Goal: Task Accomplishment & Management: Manage account settings

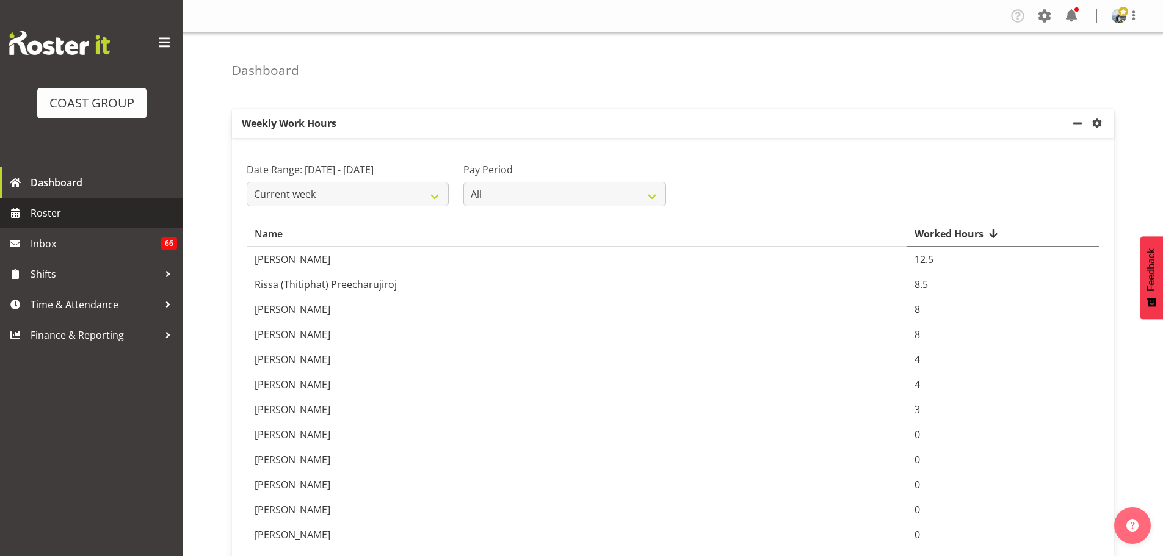
click at [58, 217] on span "Roster" at bounding box center [104, 213] width 146 height 18
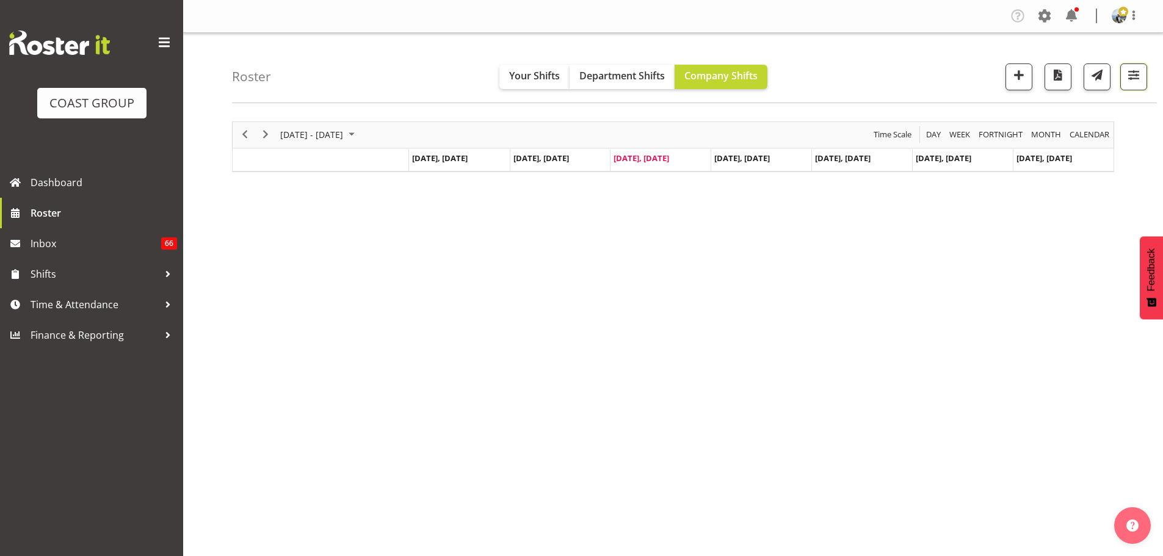
drag, startPoint x: 1136, startPoint y: 83, endPoint x: 44, endPoint y: 117, distance: 1093.0
click at [1136, 83] on span "button" at bounding box center [1133, 75] width 16 height 16
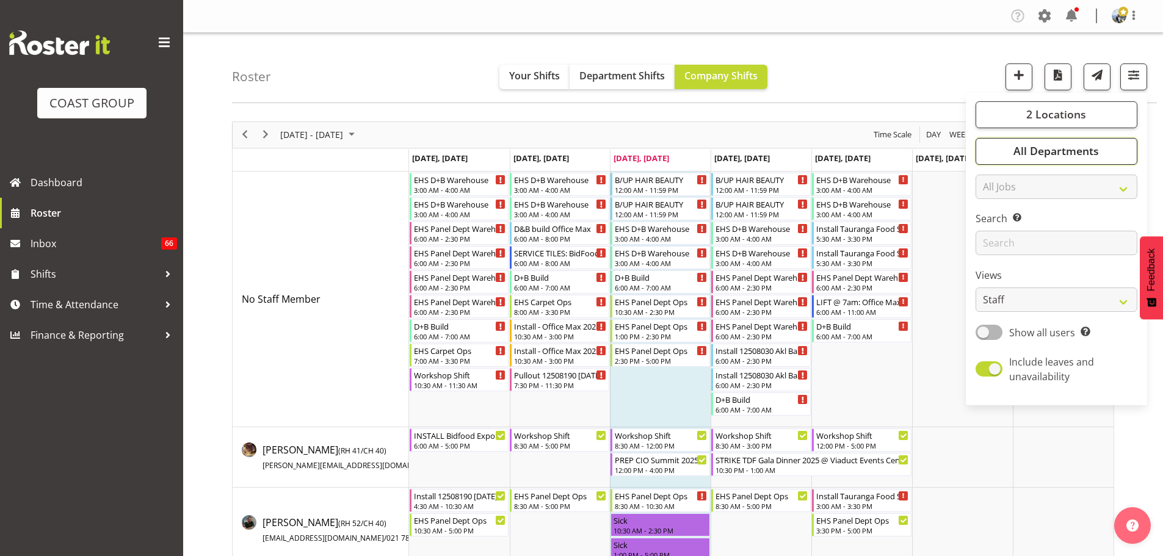
click at [1034, 161] on button "All Departments" at bounding box center [1056, 151] width 162 height 27
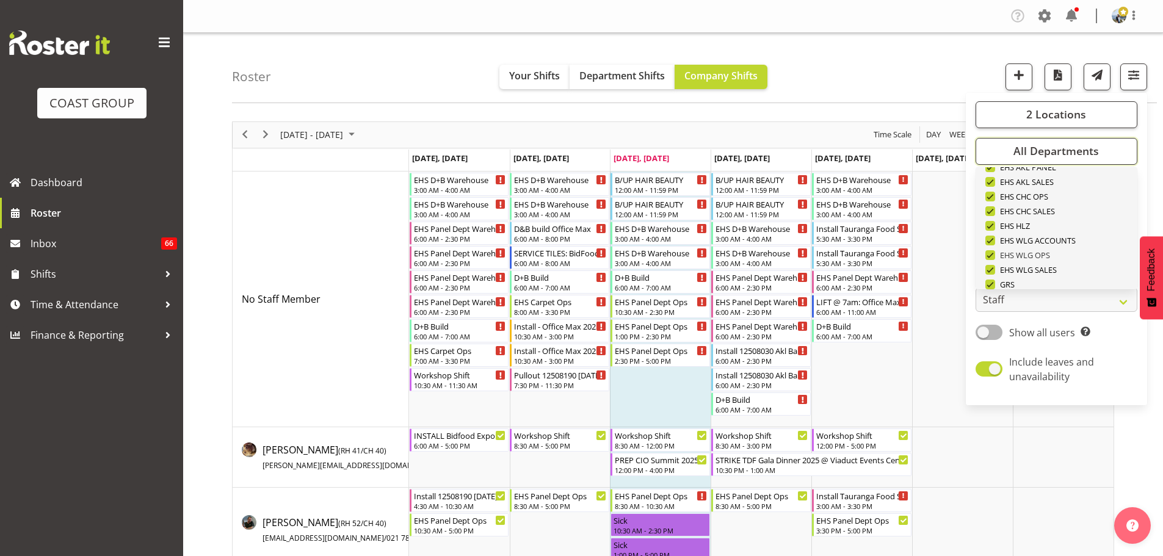
scroll to position [469, 0]
click at [1068, 265] on span "Deselect All" at bounding box center [1070, 270] width 49 height 12
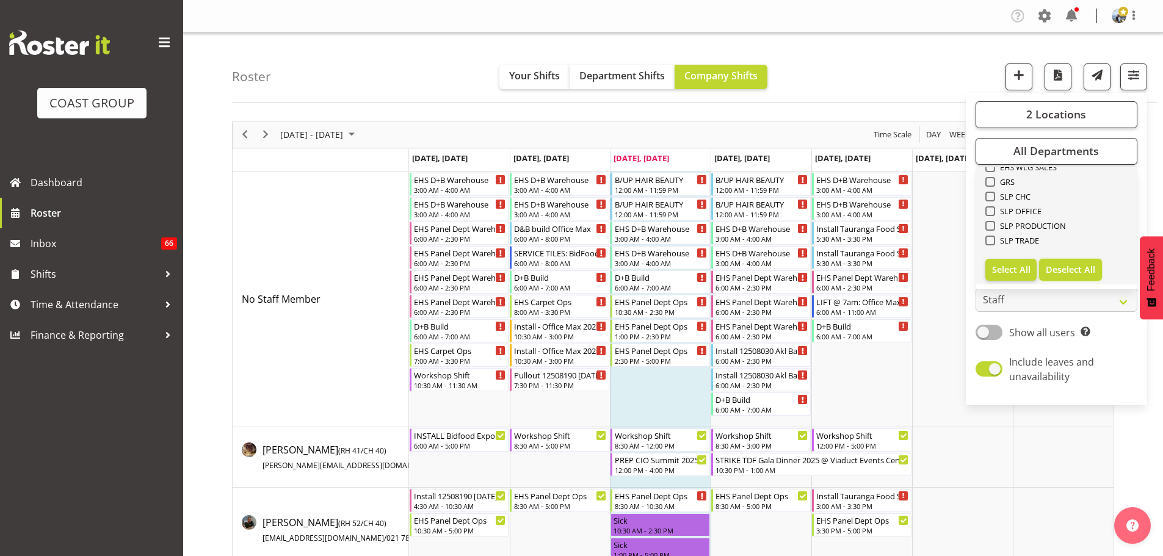
checkbox input "false"
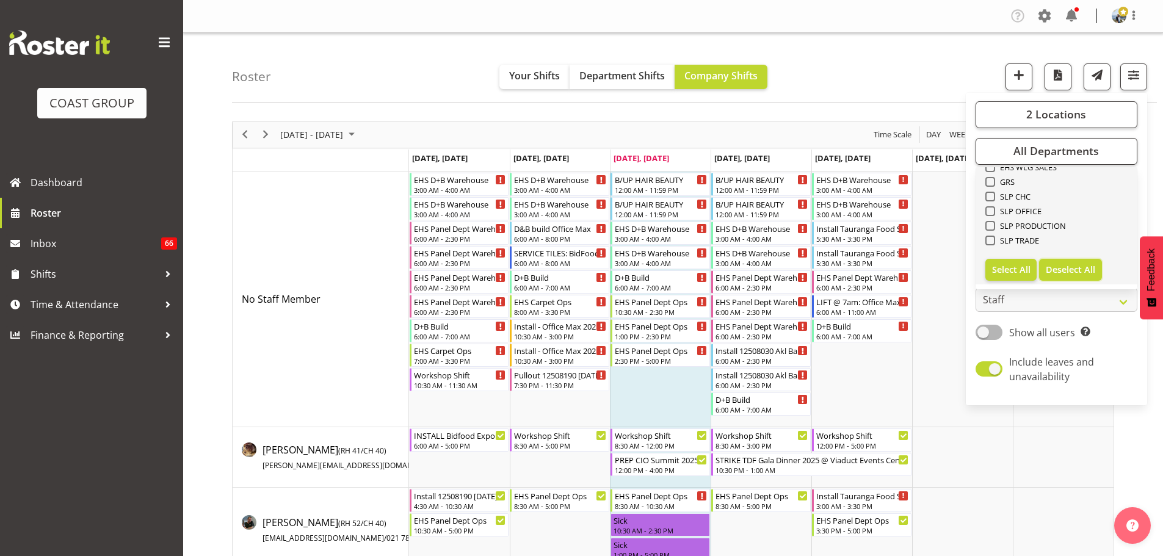
checkbox input "false"
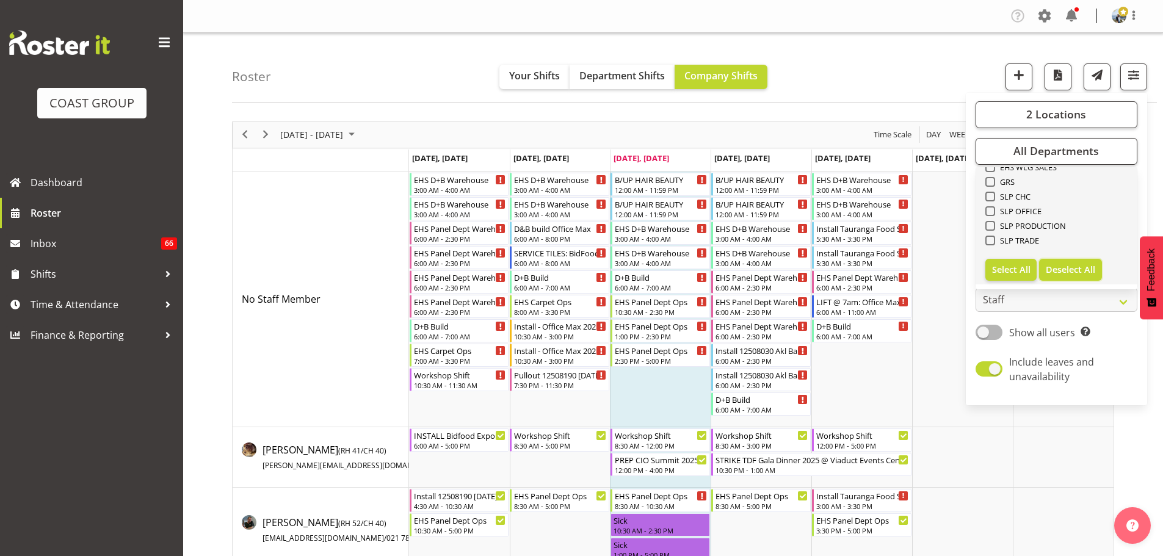
checkbox input "false"
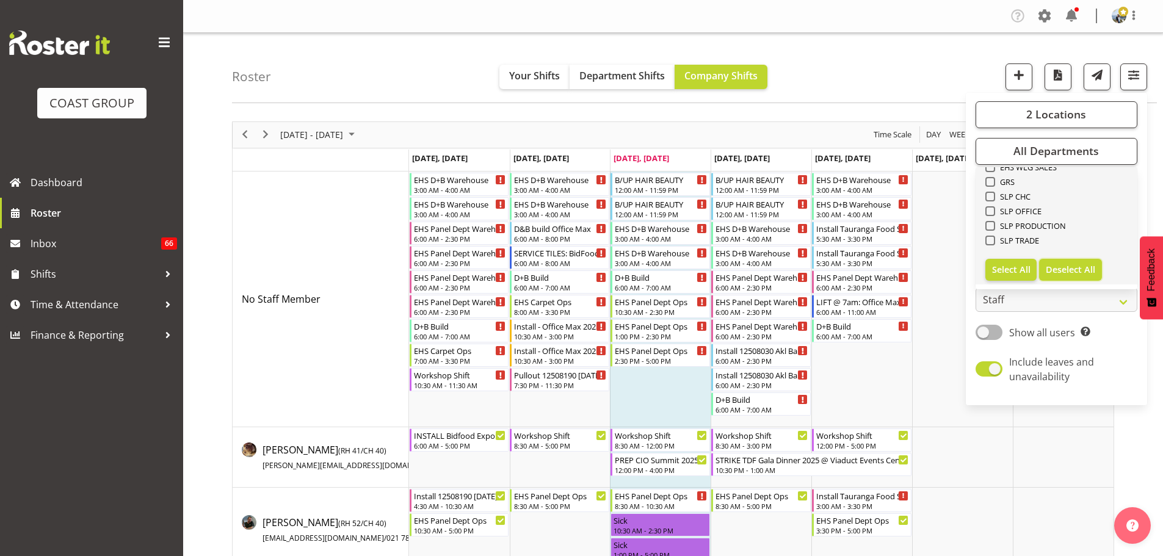
checkbox input "false"
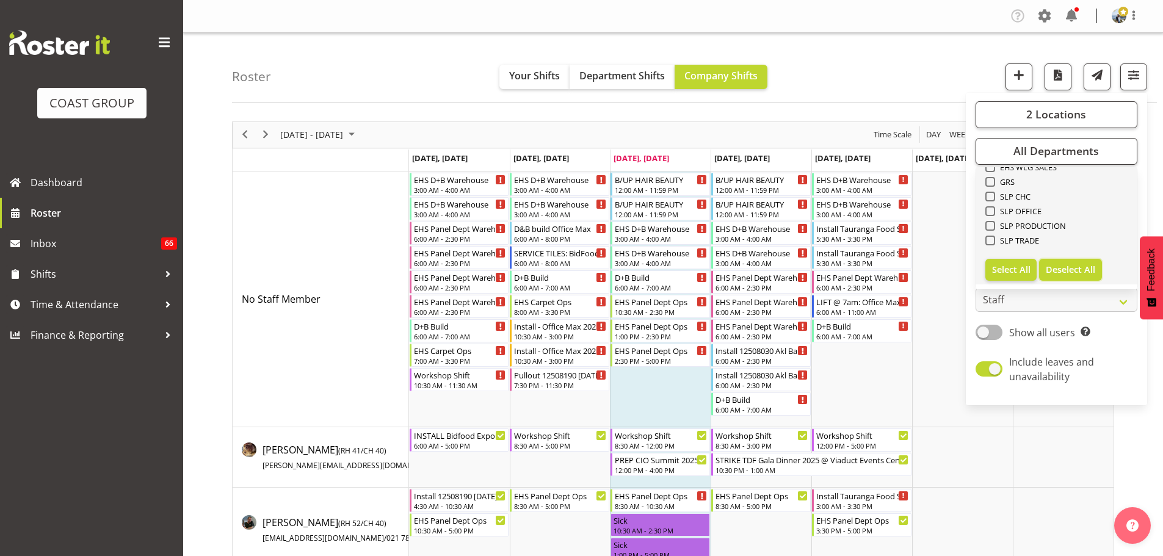
checkbox input "false"
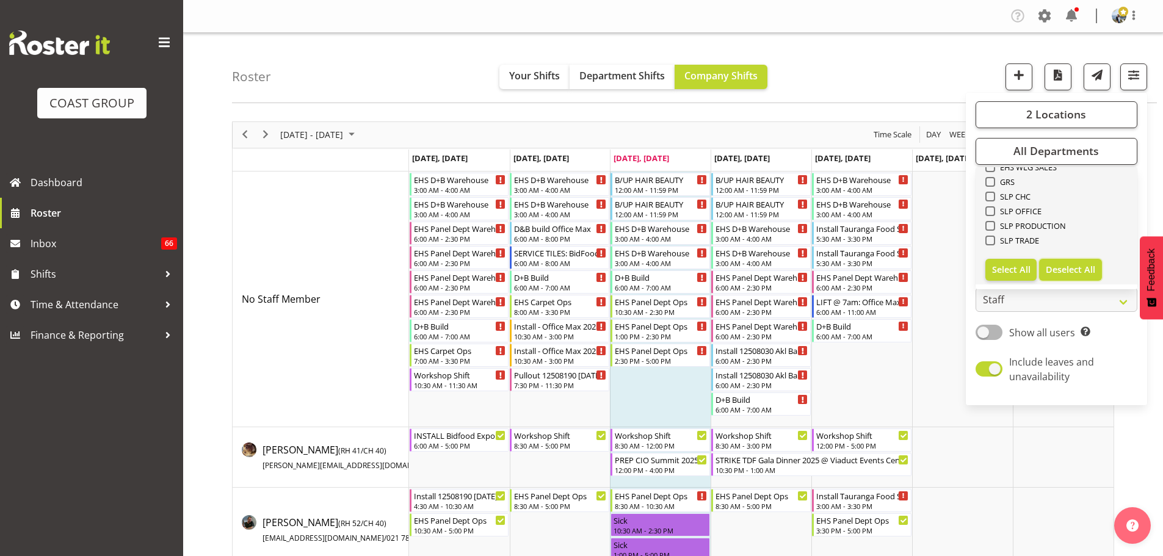
checkbox input "false"
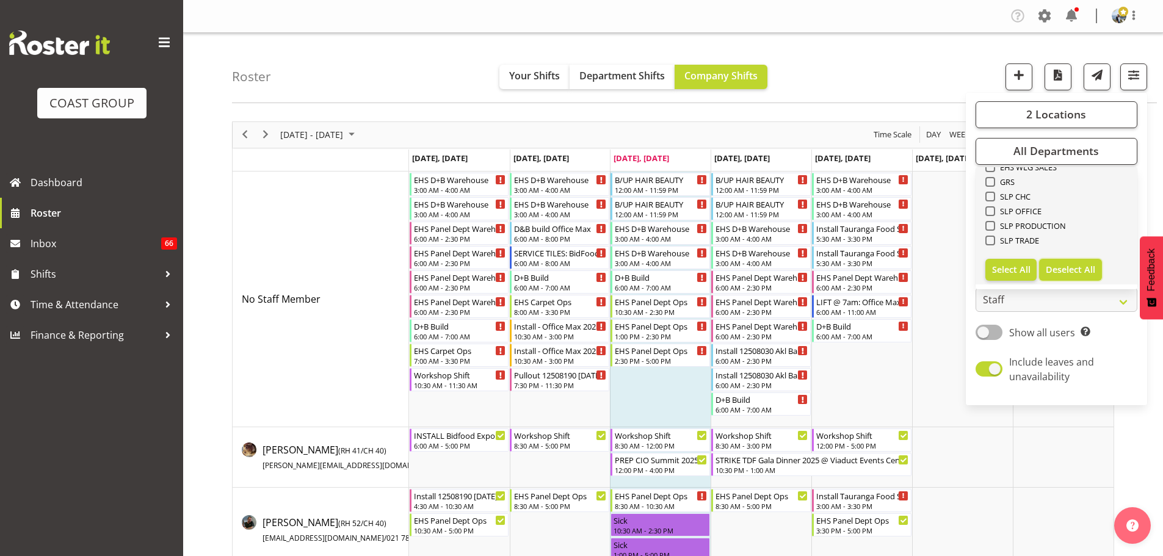
checkbox input "false"
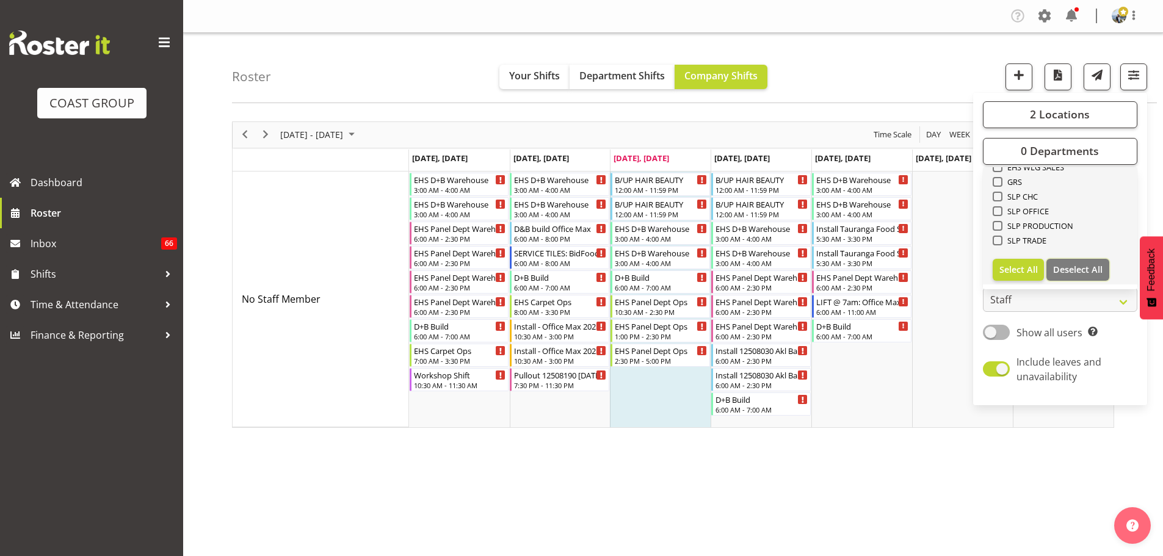
scroll to position [286, 0]
click at [1052, 190] on span "EHS AKL CARPET" at bounding box center [1034, 189] width 65 height 10
click at [1000, 190] on input "EHS AKL CARPET" at bounding box center [996, 189] width 8 height 8
checkbox input "true"
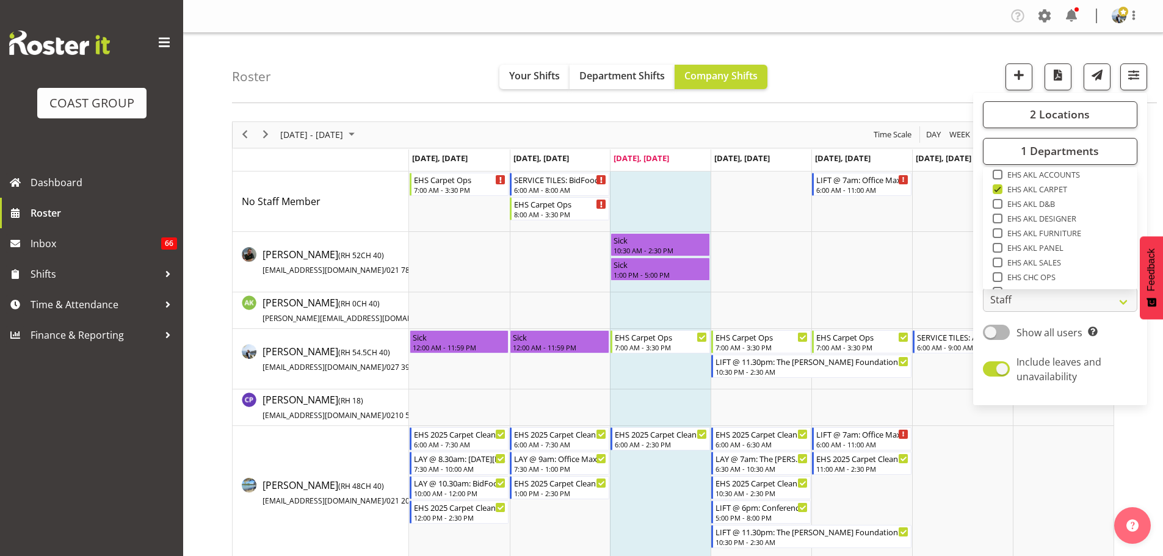
click at [911, 57] on div "Roster Your Shifts Department Shifts Company Shifts 2 Locations Clear CARLTON E…" at bounding box center [694, 68] width 925 height 70
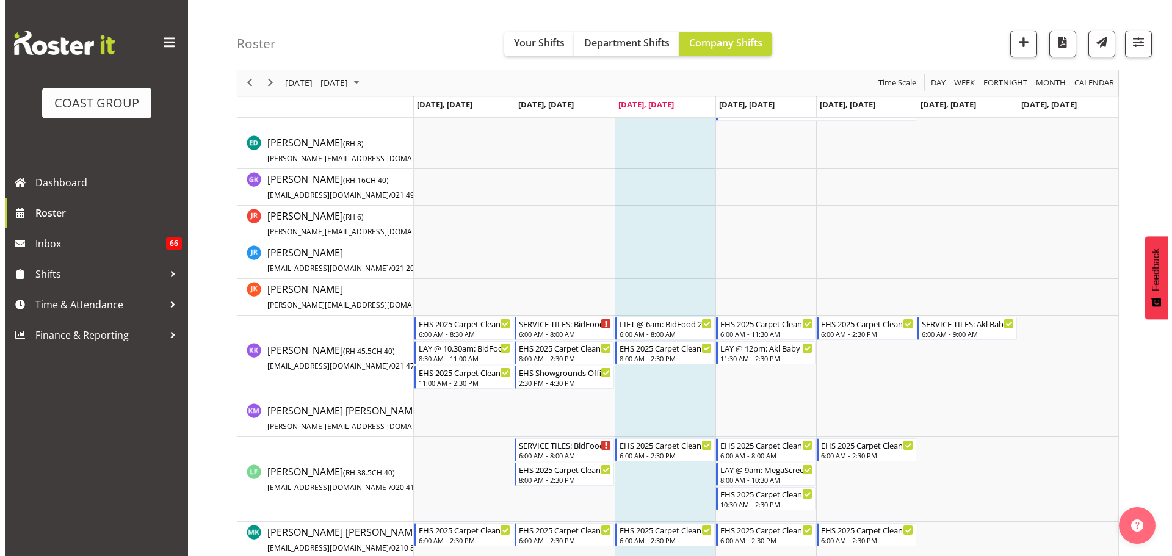
scroll to position [732, 0]
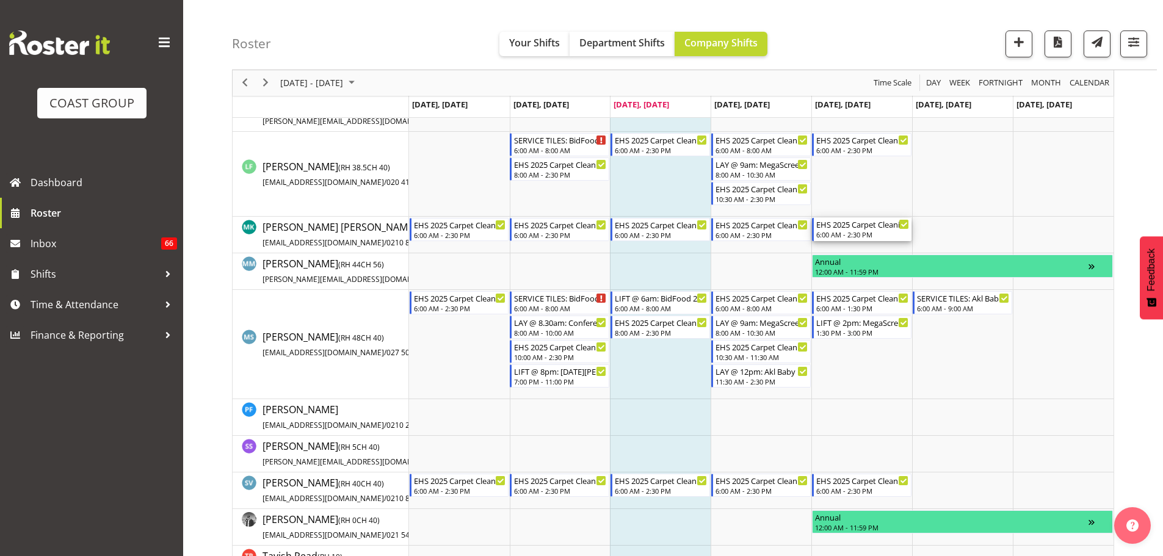
click at [845, 228] on div "EHS 2025 Carpet Cleaning & Maintainence" at bounding box center [862, 224] width 93 height 12
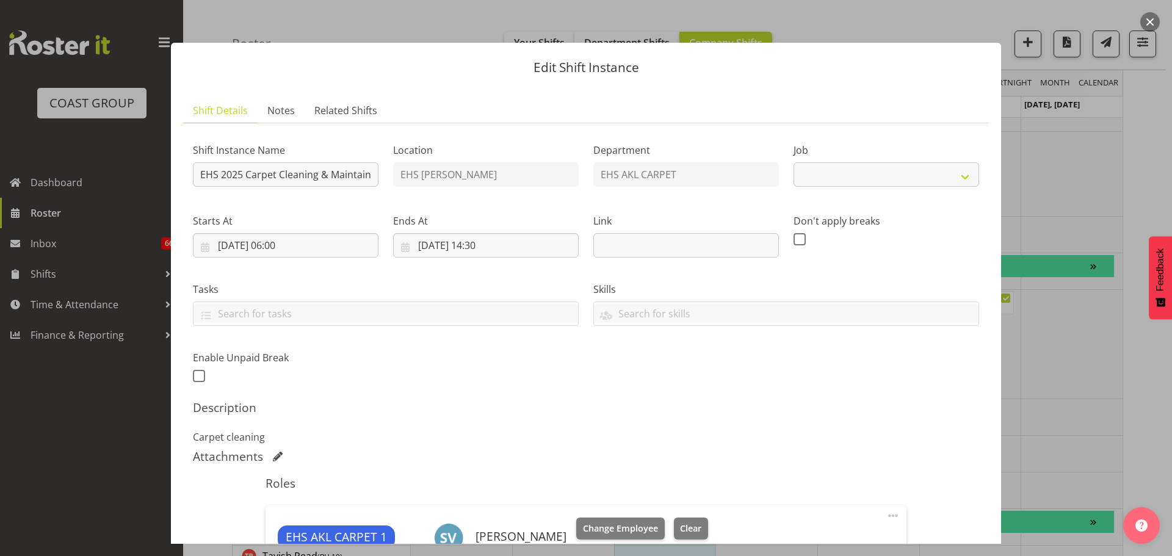
select select "69"
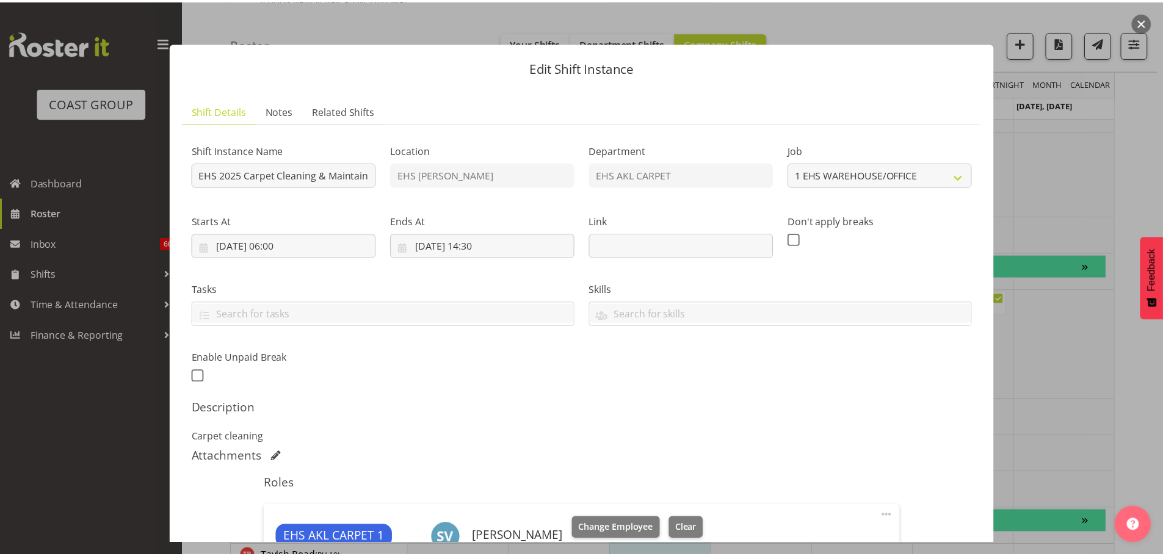
scroll to position [270, 0]
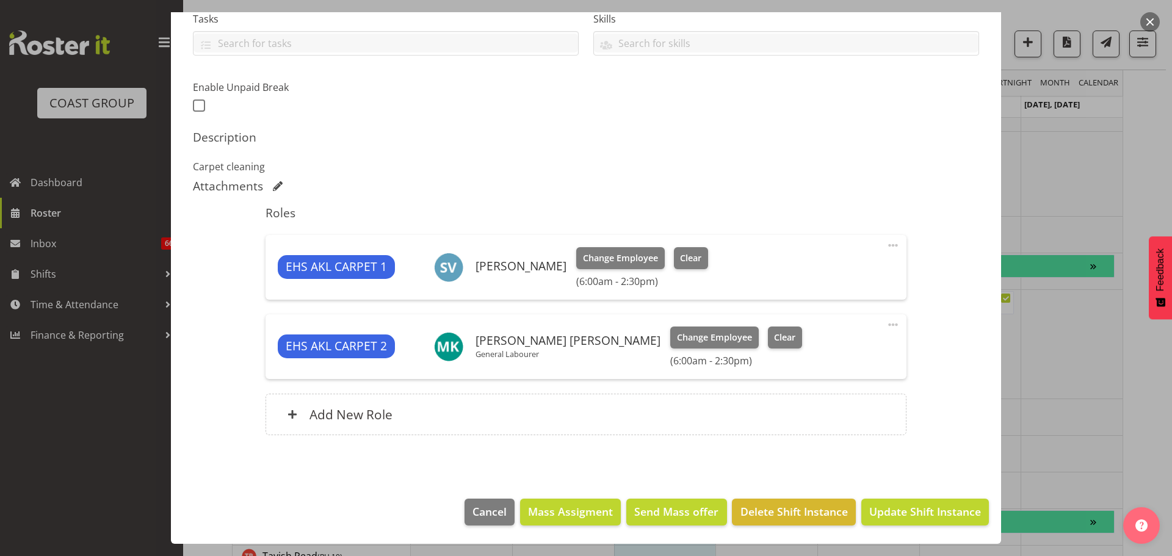
click at [886, 326] on span at bounding box center [893, 324] width 15 height 15
click at [841, 350] on link "Edit" at bounding box center [841, 352] width 117 height 22
select select "7"
select select "2025"
select select "6"
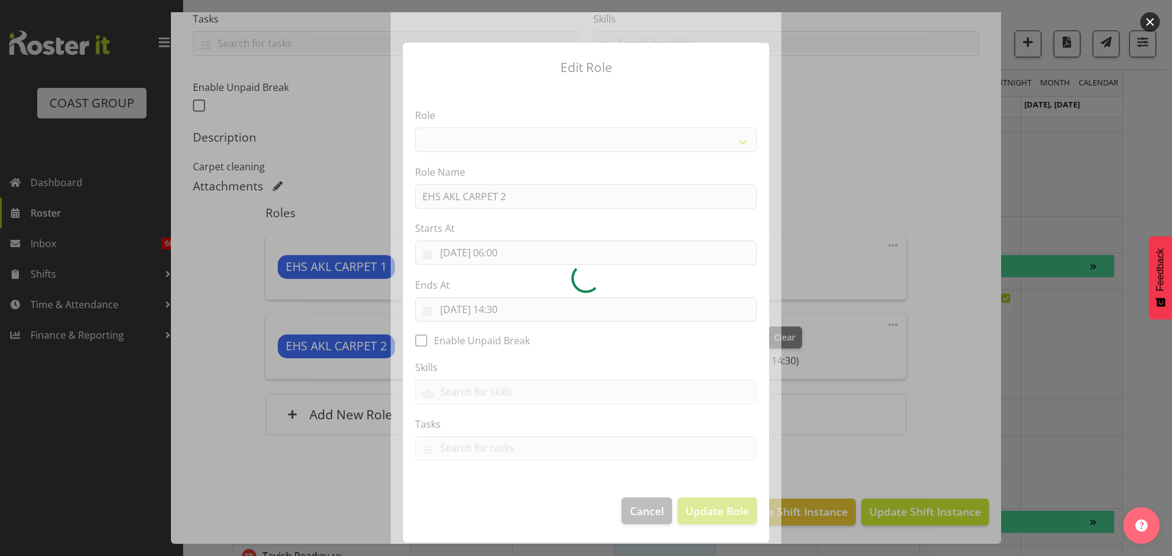
select select "190"
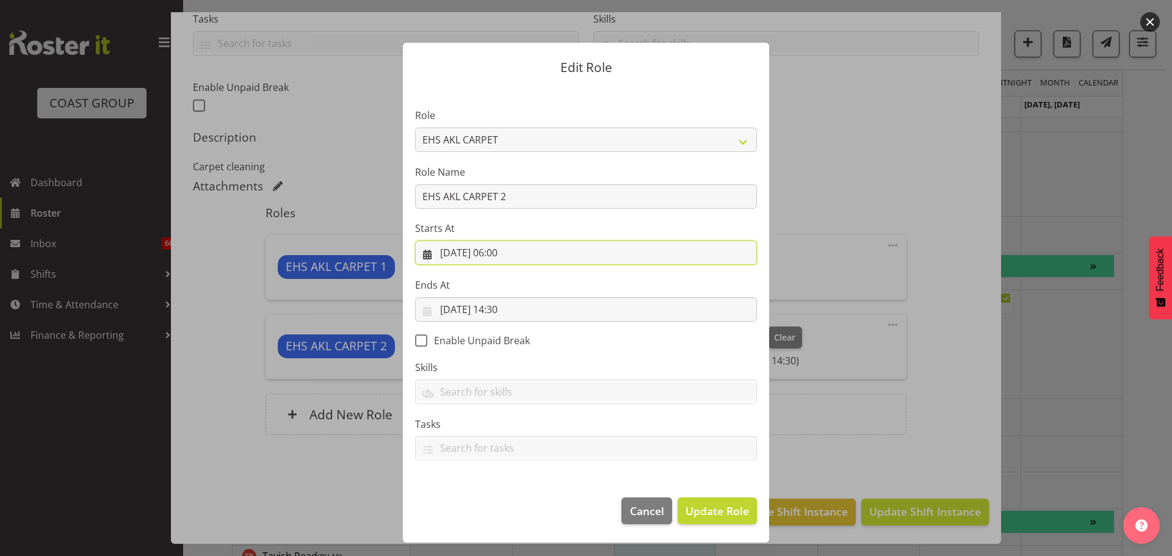
click at [518, 253] on input "[DATE] 06:00" at bounding box center [586, 252] width 342 height 24
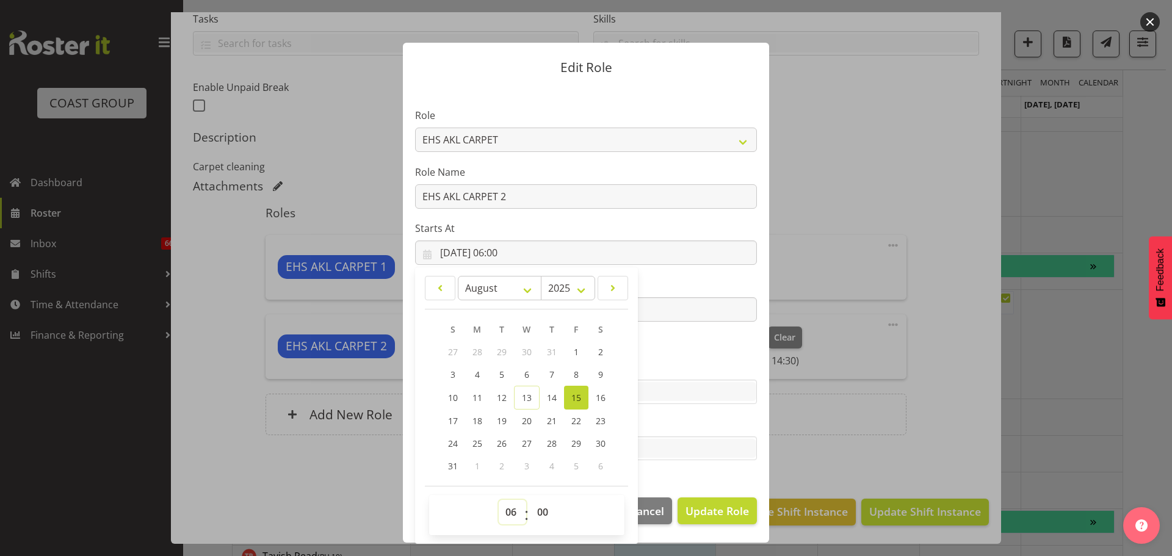
click at [507, 507] on select "00 01 02 03 04 05 06 07 08 09 10 11 12 13 14 15 16 17 18 19 20 21 22 23" at bounding box center [512, 512] width 27 height 24
select select "11"
click at [499, 500] on select "00 01 02 03 04 05 06 07 08 09 10 11 12 13 14 15 16 17 18 19 20 21 22 23" at bounding box center [512, 512] width 27 height 24
type input "[DATE] 11:00"
click at [693, 516] on span "Update Role" at bounding box center [716, 511] width 63 height 16
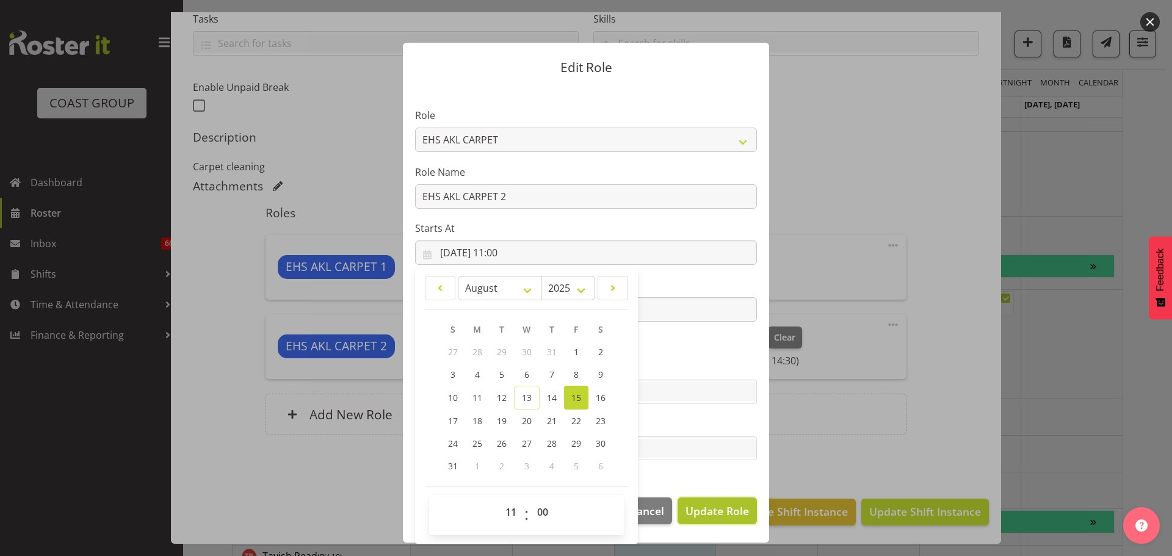
select select
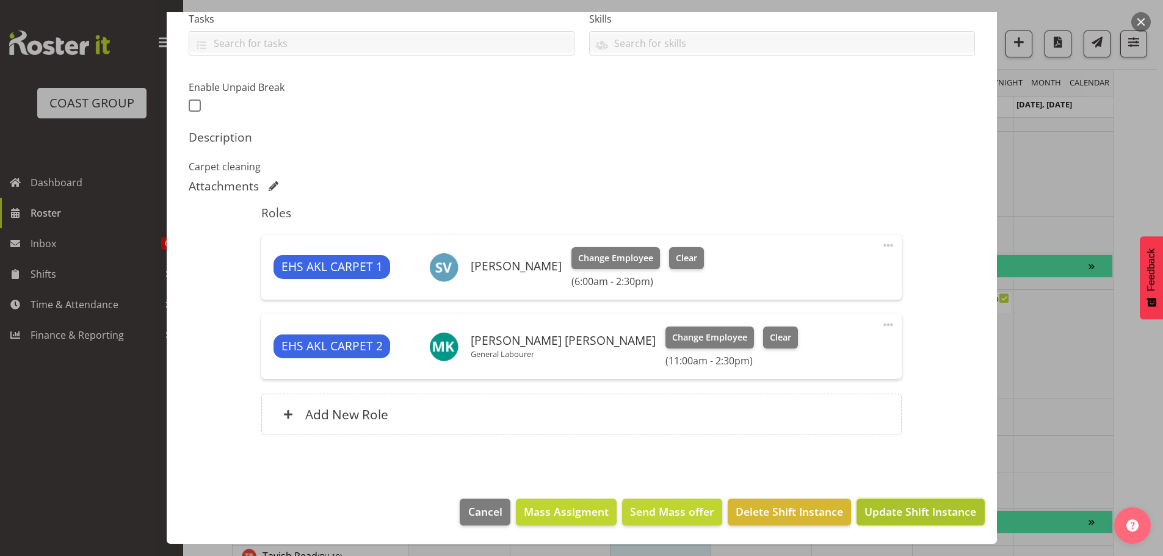
click at [937, 510] on span "Update Shift Instance" at bounding box center [920, 512] width 112 height 16
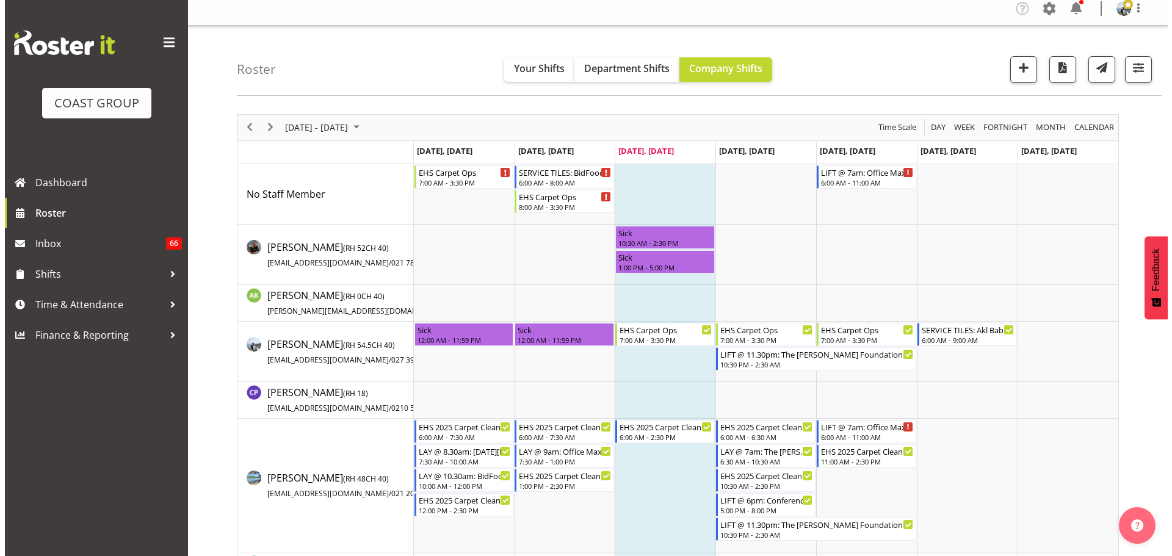
scroll to position [0, 0]
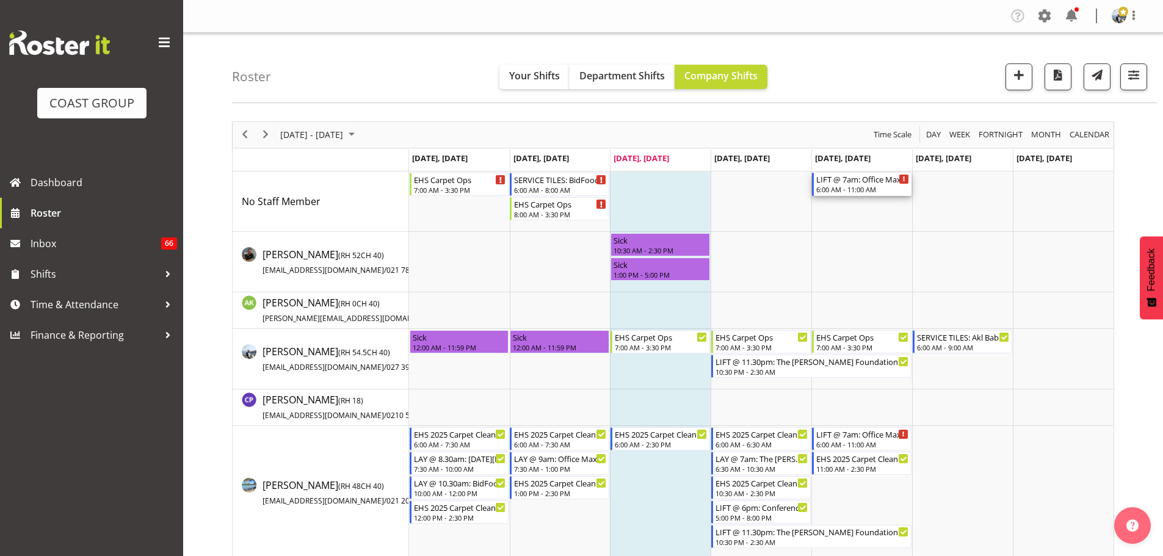
click at [867, 186] on div "6:00 AM - 11:00 AM" at bounding box center [862, 189] width 93 height 10
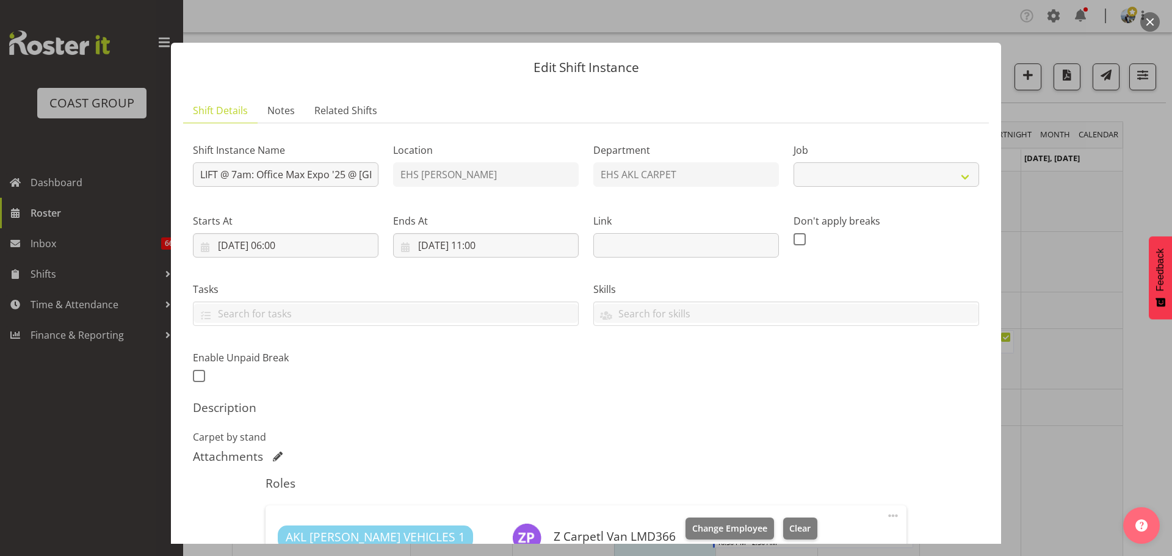
select select "10080"
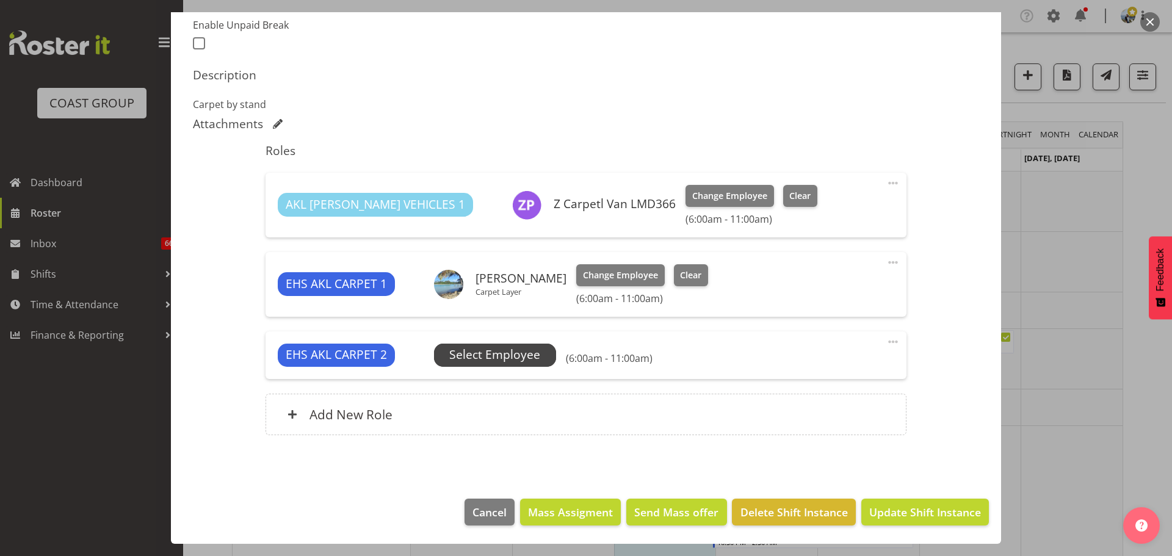
click at [528, 352] on span "Select Employee" at bounding box center [494, 355] width 91 height 18
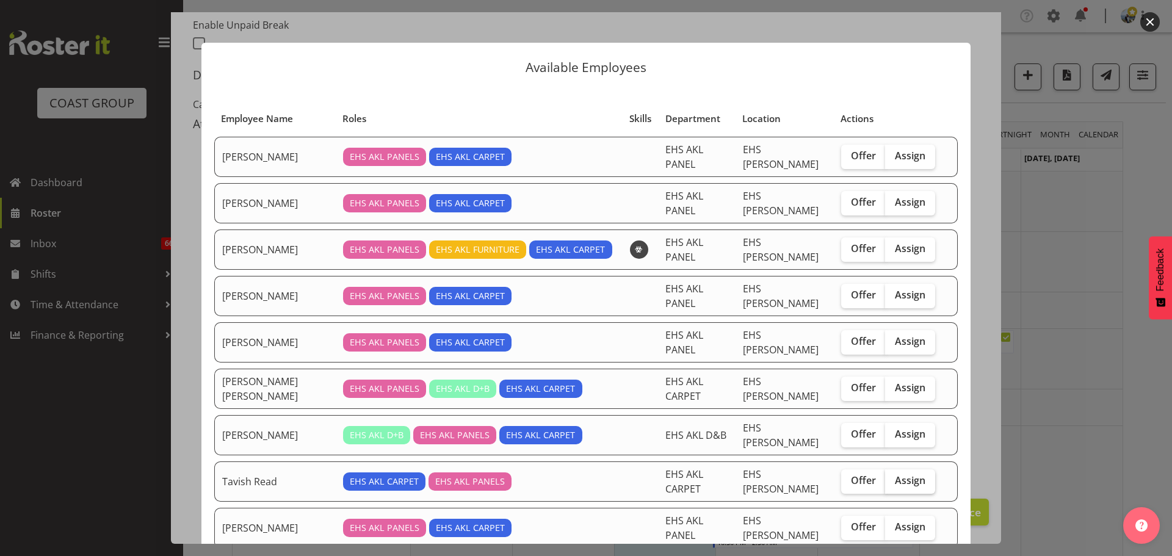
click at [904, 474] on span "Assign" at bounding box center [910, 480] width 31 height 12
click at [893, 477] on input "Assign" at bounding box center [889, 481] width 8 height 8
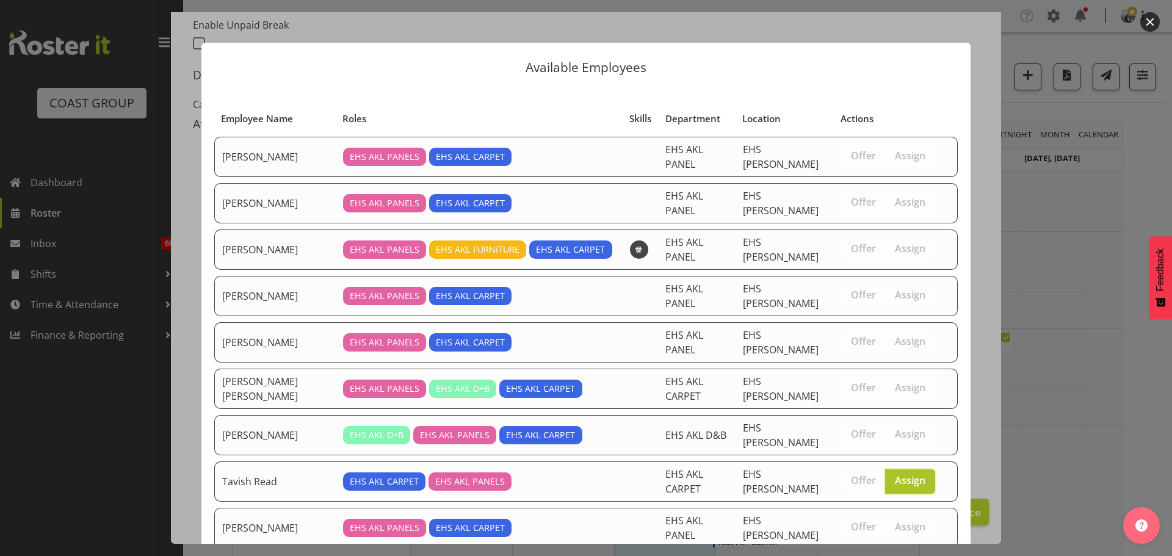
click at [904, 474] on span "Assign" at bounding box center [910, 480] width 31 height 12
click at [893, 477] on input "Assign" at bounding box center [889, 481] width 8 height 8
checkbox input "false"
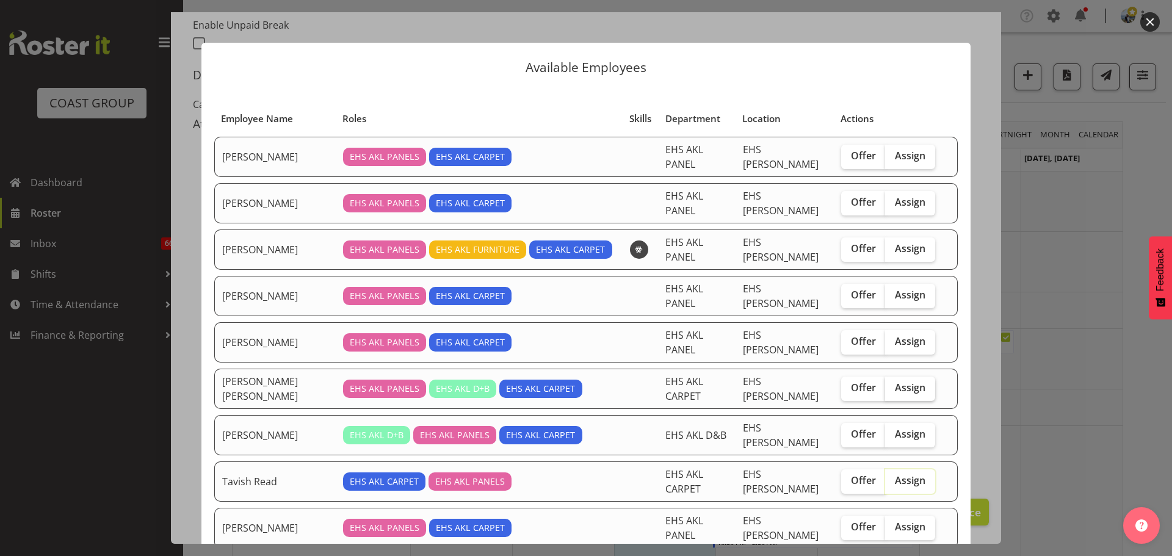
click at [901, 381] on span "Assign" at bounding box center [910, 387] width 31 height 12
click at [893, 384] on input "Assign" at bounding box center [889, 388] width 8 height 8
checkbox input "true"
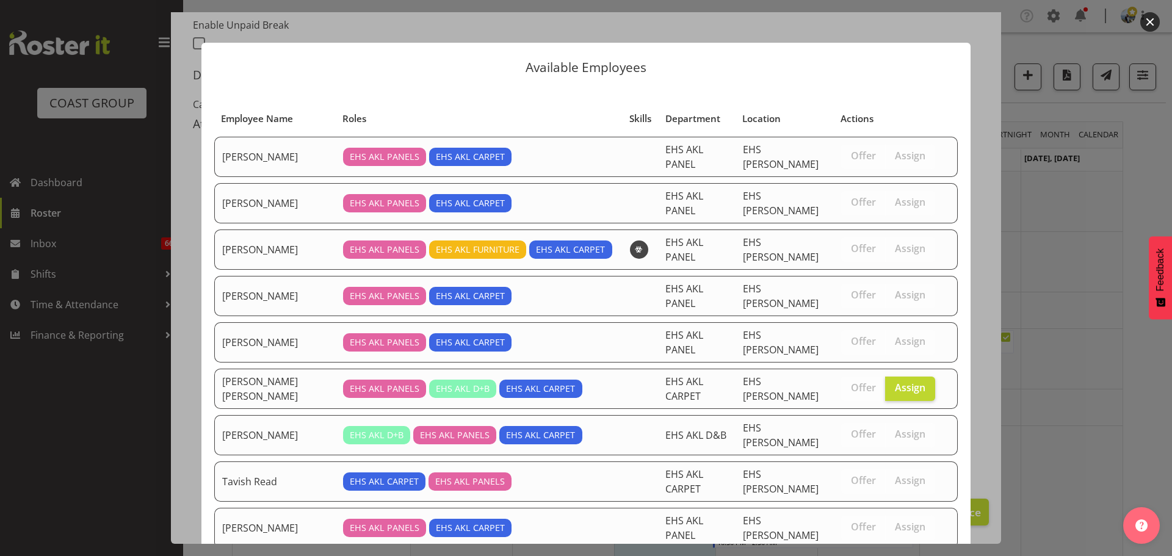
drag, startPoint x: 972, startPoint y: 281, endPoint x: 978, endPoint y: 380, distance: 99.1
click at [978, 380] on div "Available Employees Employee Name Roles Skills Department Location Actions [PER…" at bounding box center [585, 278] width 793 height 532
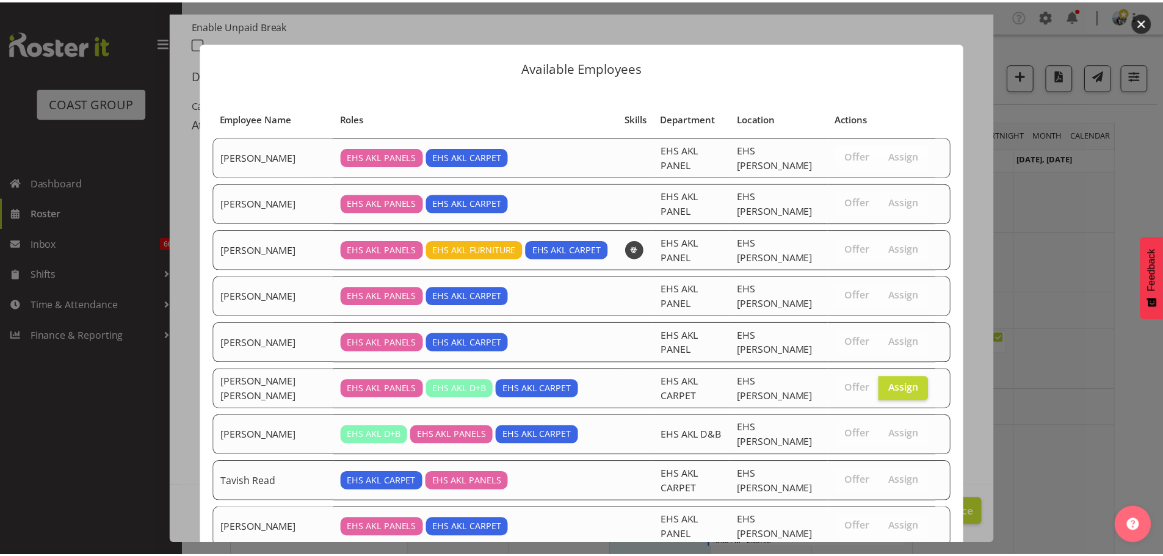
scroll to position [37, 0]
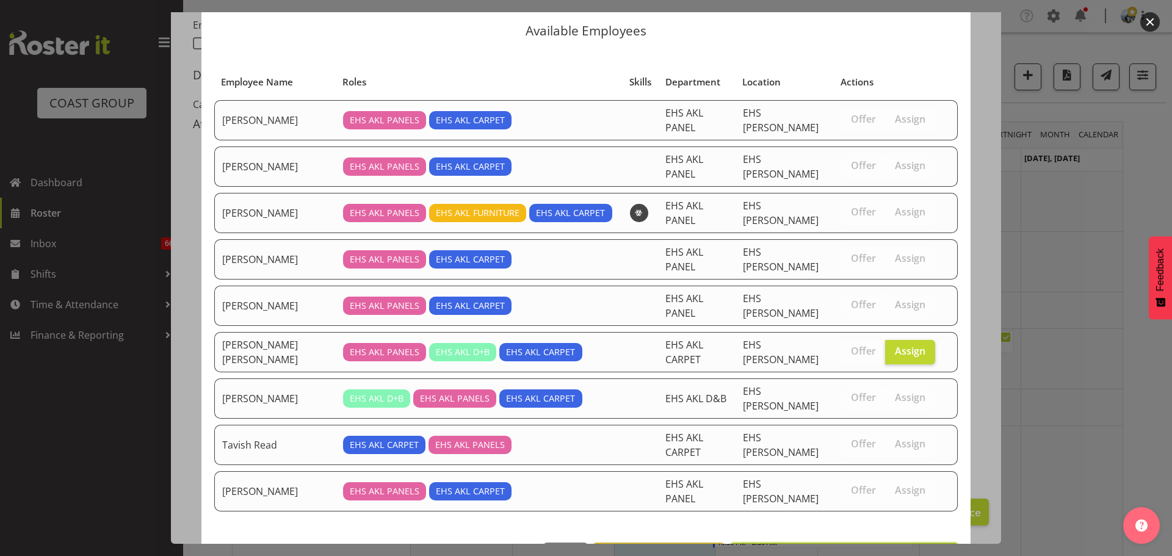
click at [890, 549] on span "Assign [PERSON_NAME] [PERSON_NAME]" at bounding box center [844, 556] width 212 height 15
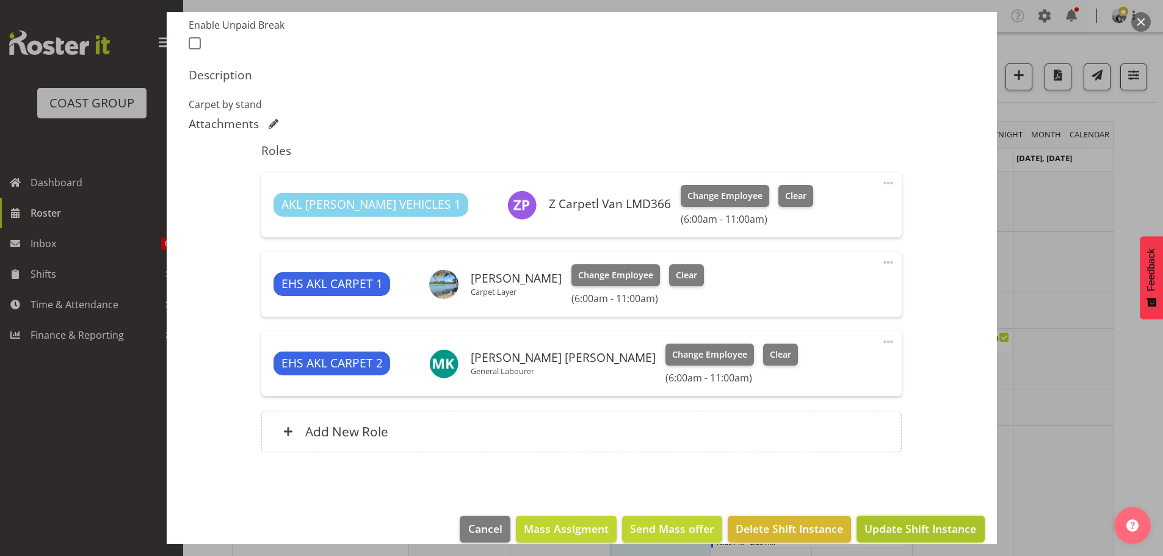
click at [913, 520] on button "Update Shift Instance" at bounding box center [920, 529] width 128 height 27
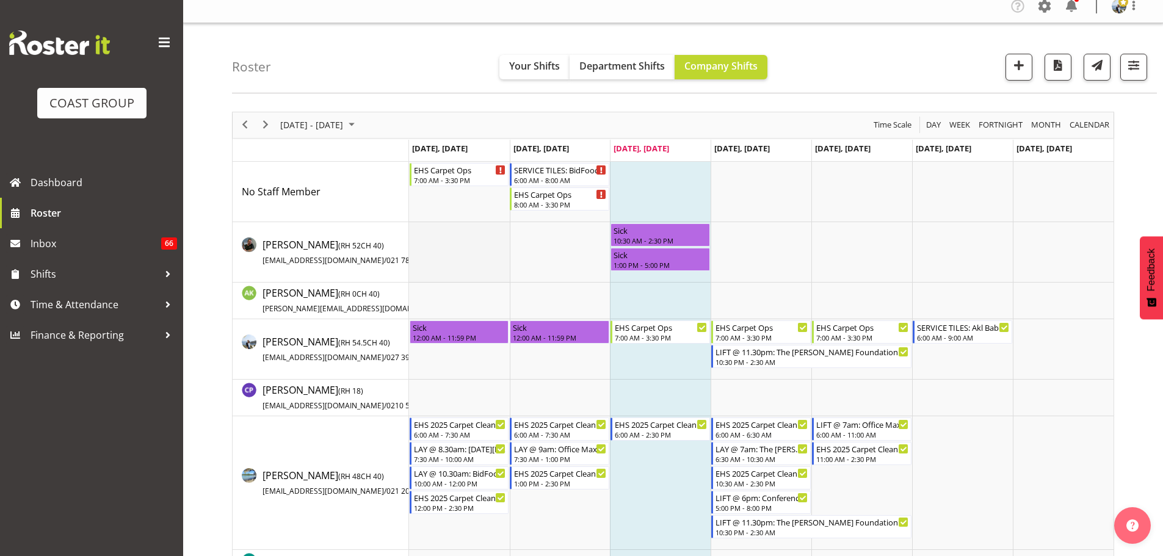
scroll to position [0, 0]
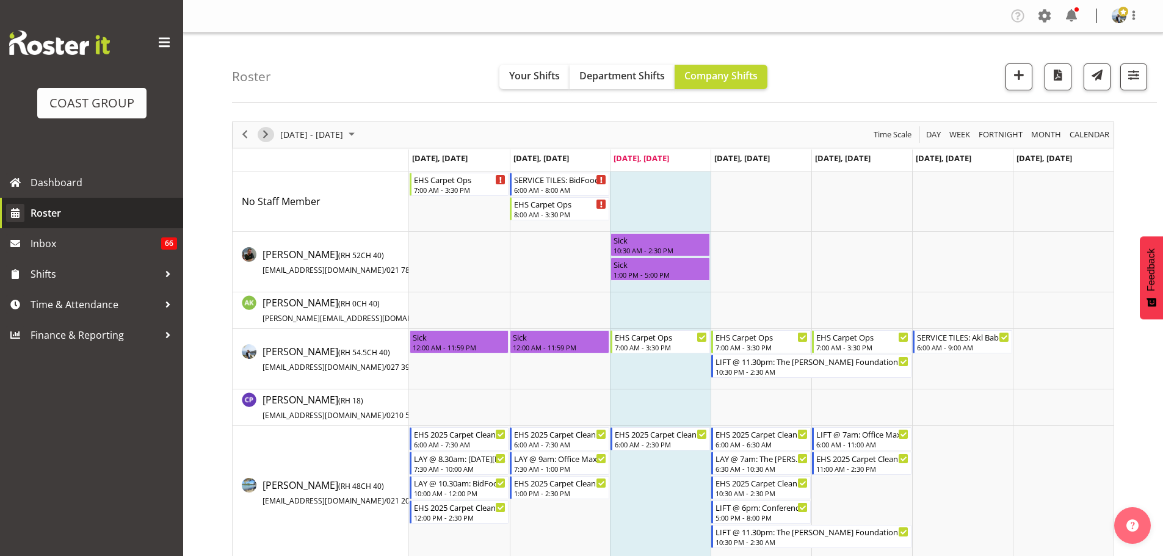
drag, startPoint x: 265, startPoint y: 132, endPoint x: 145, endPoint y: 201, distance: 138.1
click at [265, 132] on span "Next" at bounding box center [265, 134] width 15 height 15
